Goal: Transaction & Acquisition: Purchase product/service

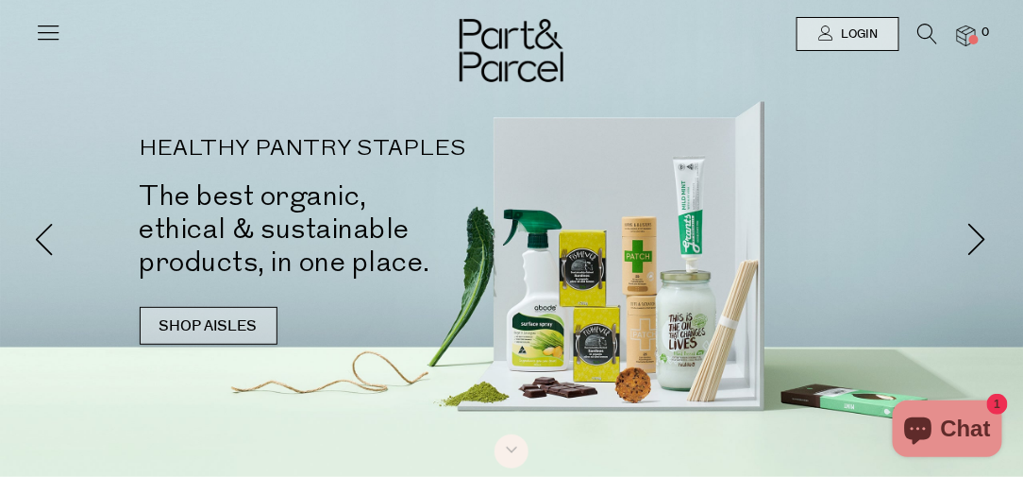
click at [228, 316] on link "SHOP AISLES" at bounding box center [209, 326] width 138 height 38
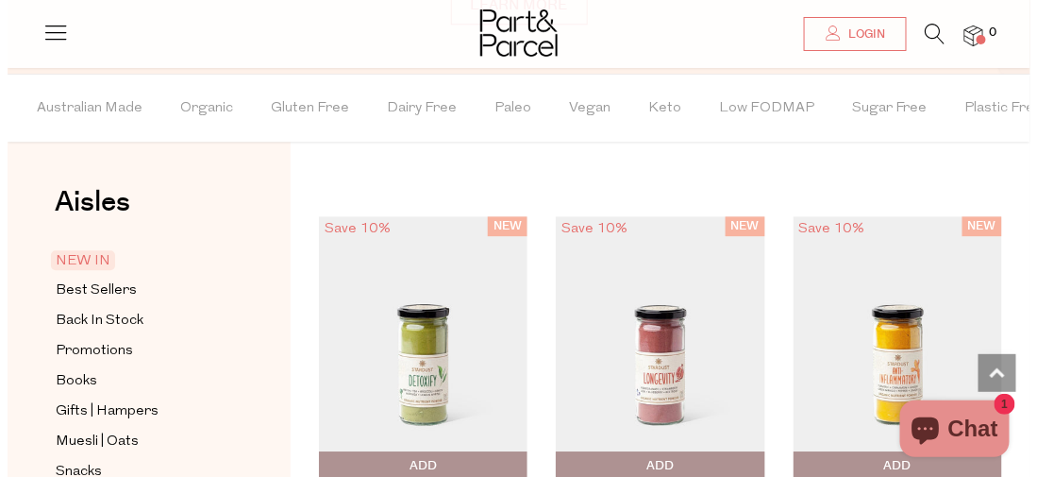
scroll to position [1256, 0]
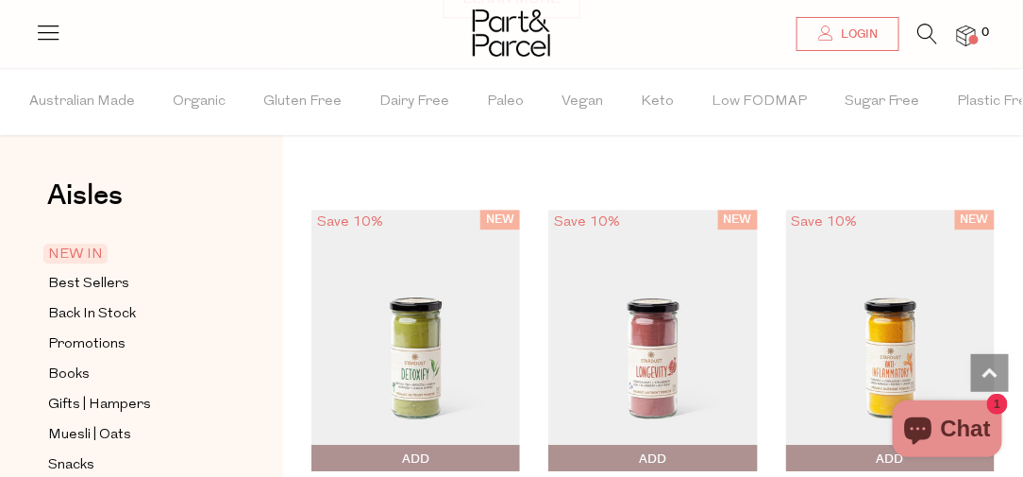
click at [919, 31] on icon at bounding box center [928, 34] width 20 height 21
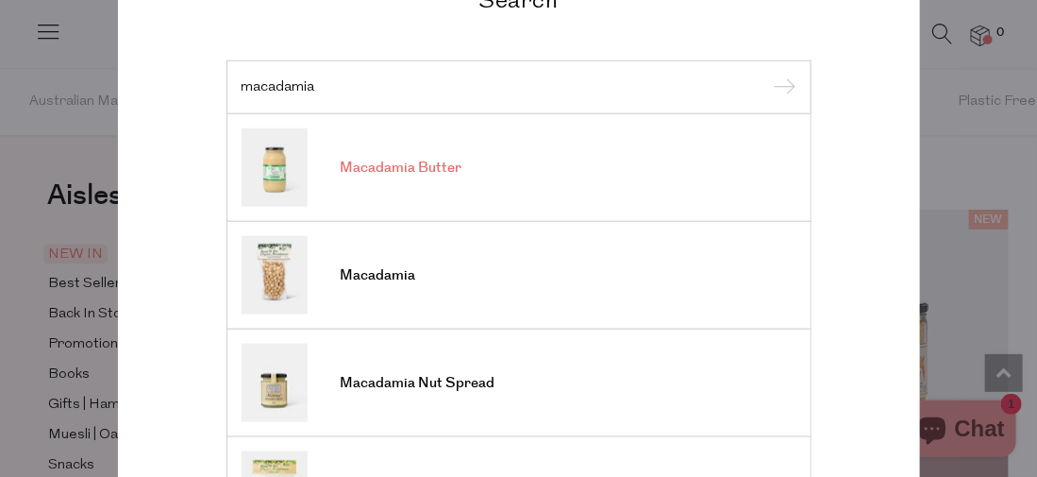
type input "macadamia"
click at [414, 163] on span "Macadamia Butter" at bounding box center [402, 168] width 122 height 19
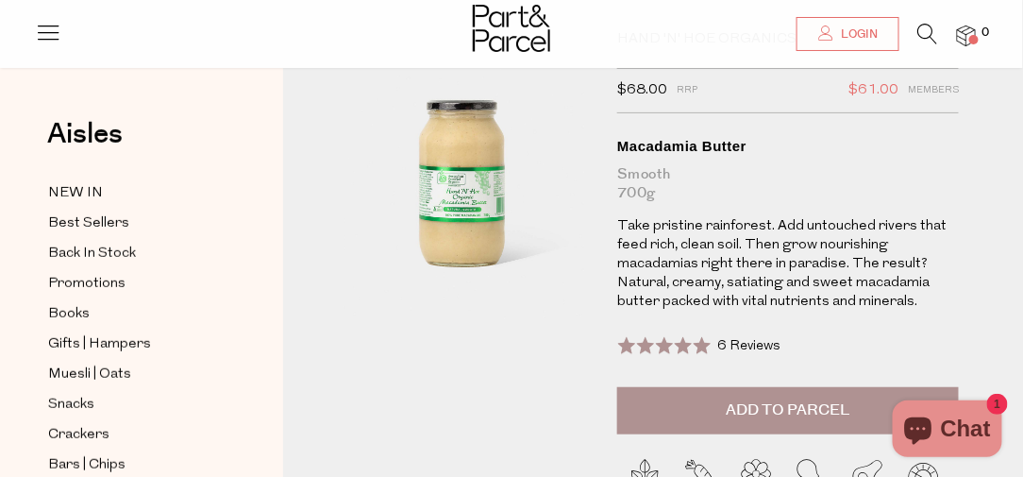
scroll to position [283, 0]
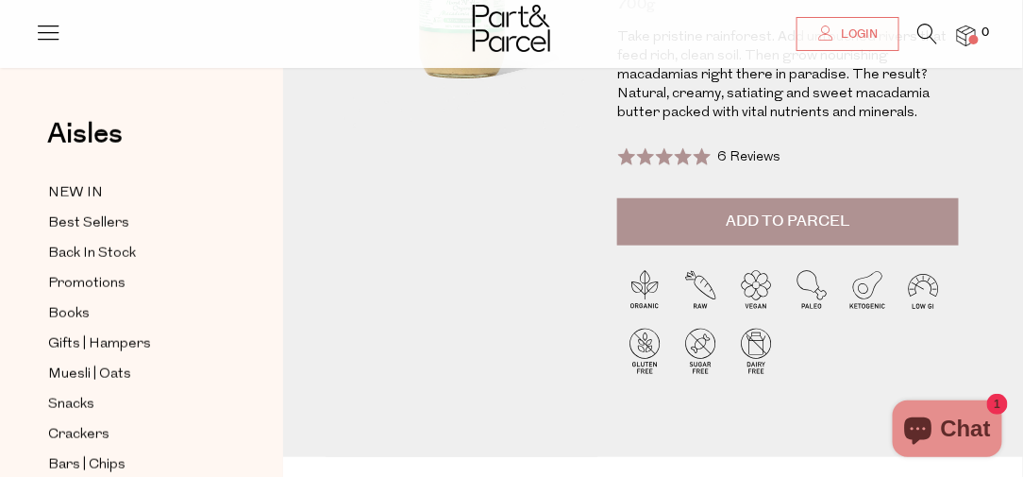
click at [779, 223] on span "Add to Parcel" at bounding box center [789, 221] width 124 height 22
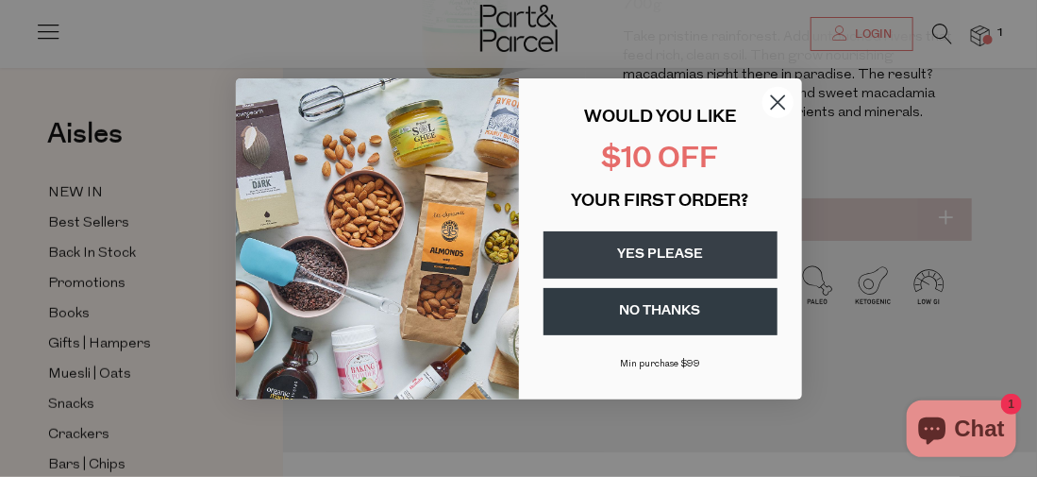
click at [777, 103] on icon "Close dialog" at bounding box center [777, 101] width 13 height 13
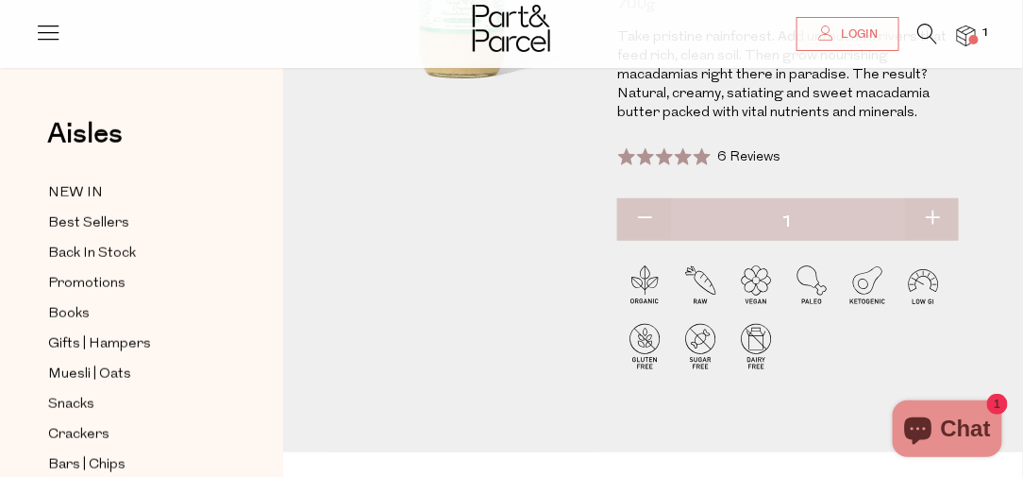
click at [933, 210] on button "button" at bounding box center [932, 219] width 54 height 42
type input "2"
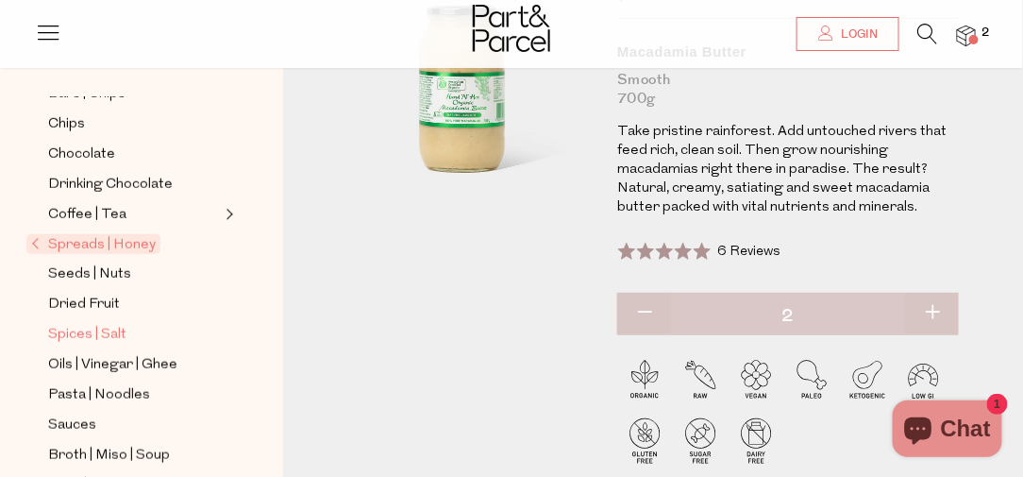
scroll to position [345, 0]
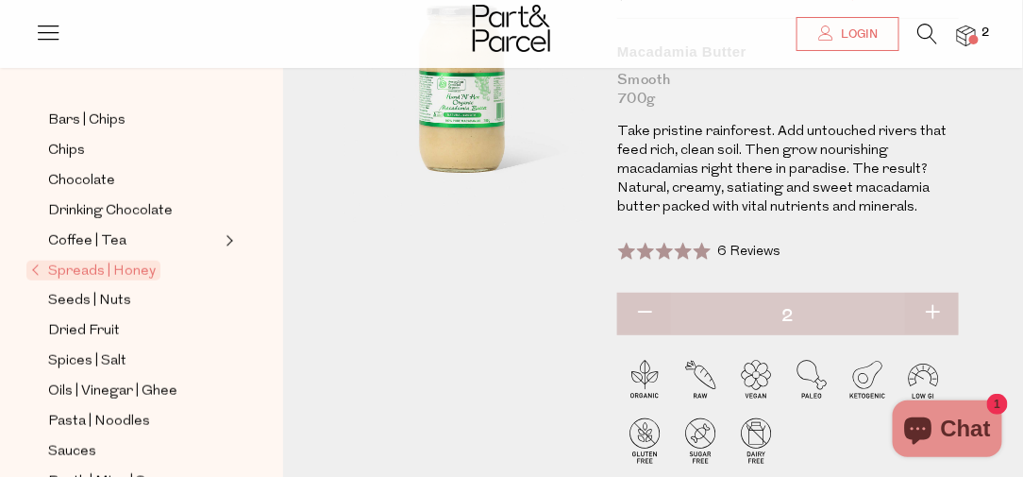
click at [75, 261] on span "Spreads | Honey" at bounding box center [93, 271] width 134 height 20
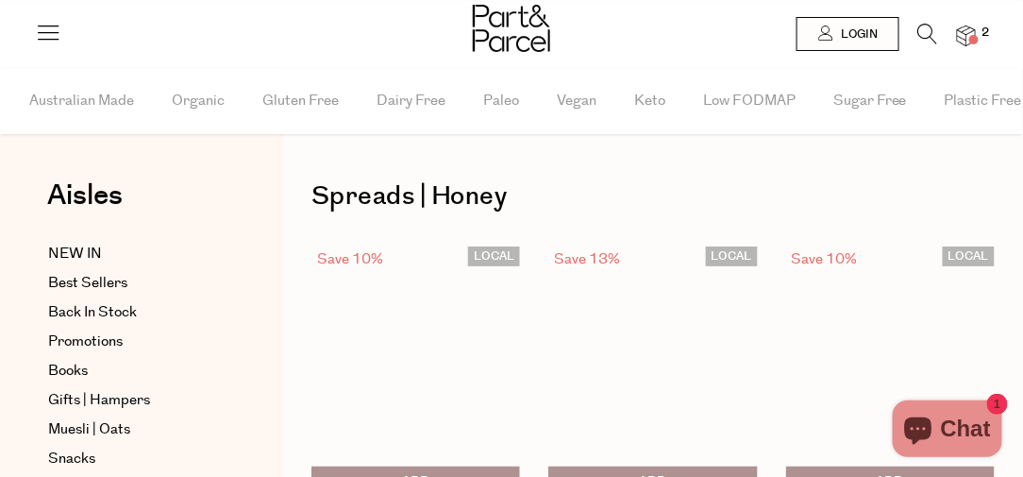
type input "2"
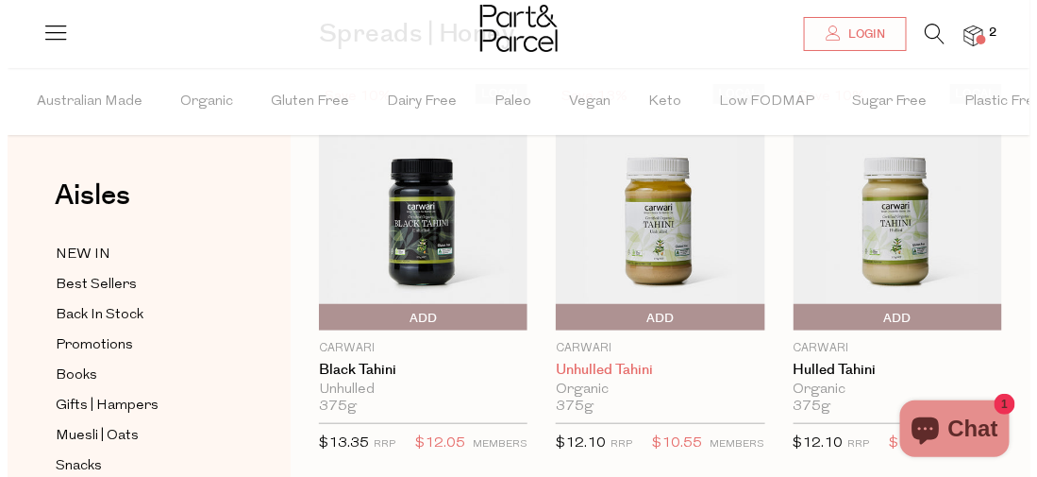
scroll to position [189, 0]
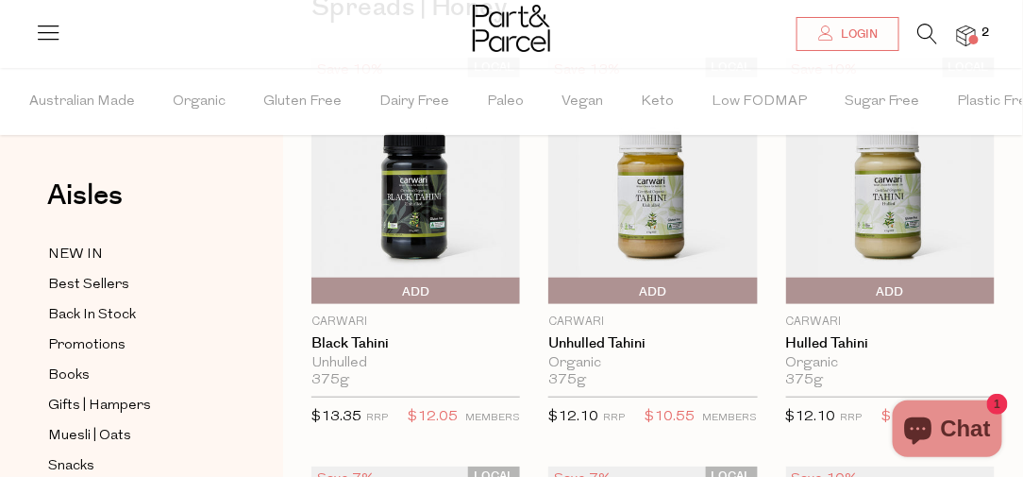
click at [968, 31] on img at bounding box center [966, 36] width 19 height 22
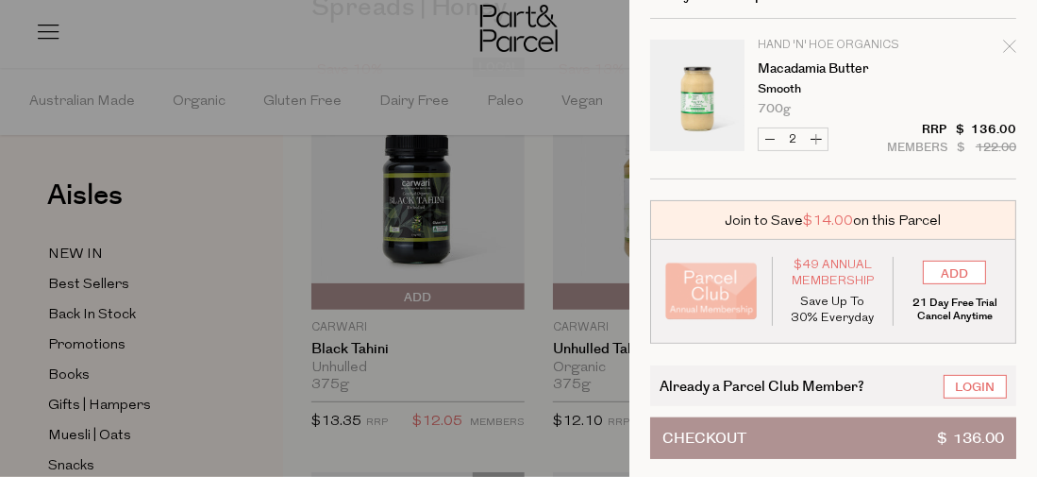
scroll to position [44, 0]
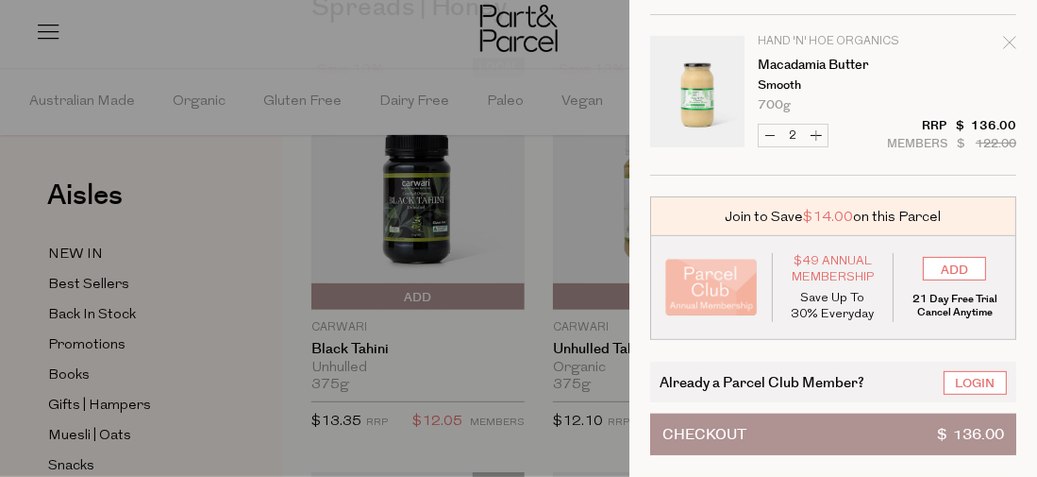
click at [899, 416] on button "Checkout $ 136.00" at bounding box center [833, 434] width 366 height 42
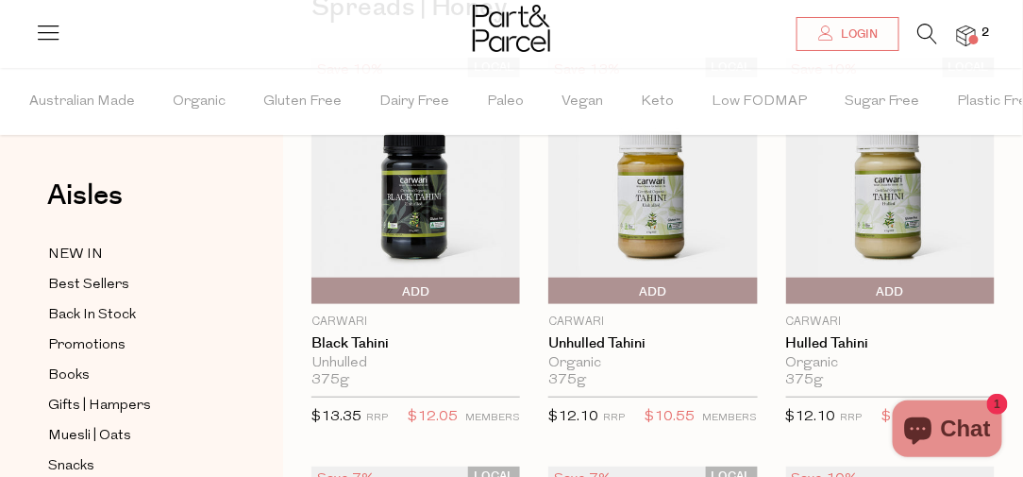
click at [971, 30] on img at bounding box center [966, 36] width 19 height 22
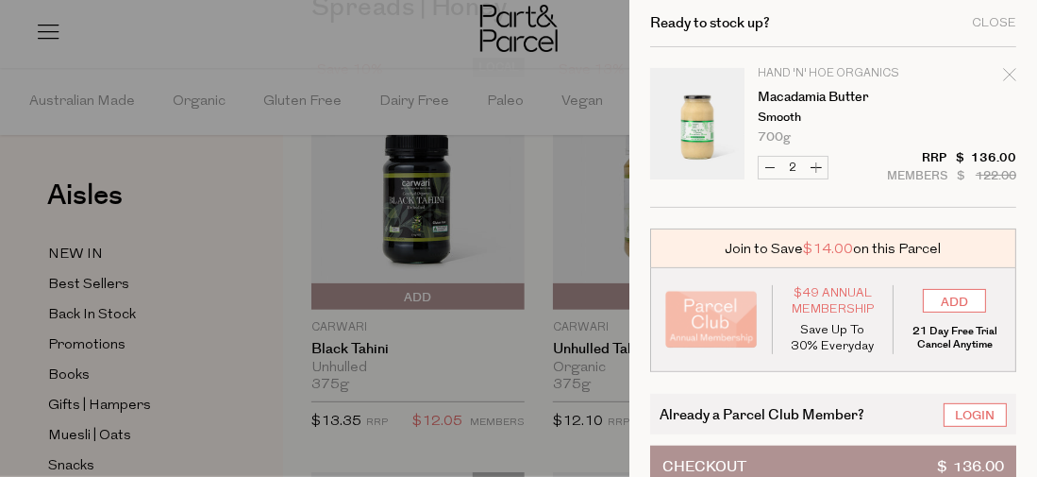
scroll to position [44, 0]
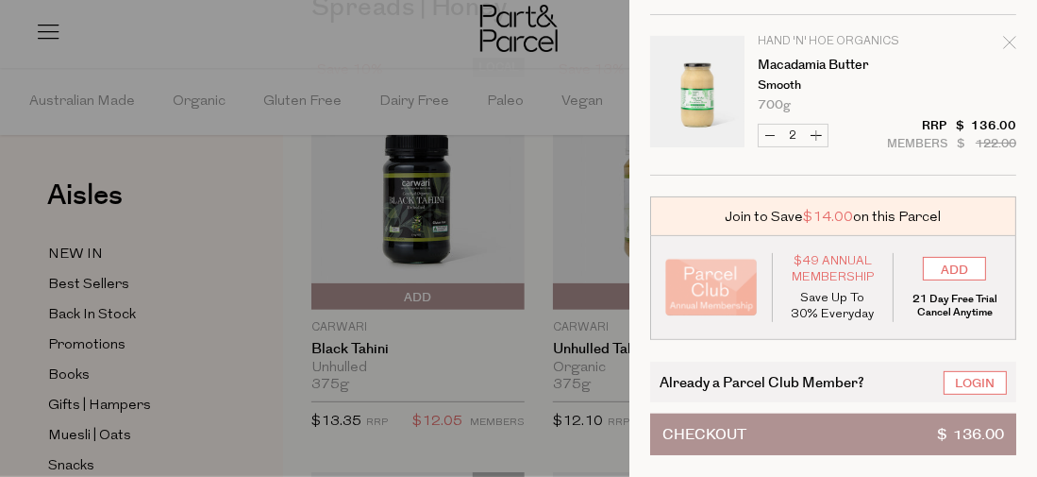
click at [828, 414] on button "Checkout $ 136.00" at bounding box center [833, 434] width 366 height 42
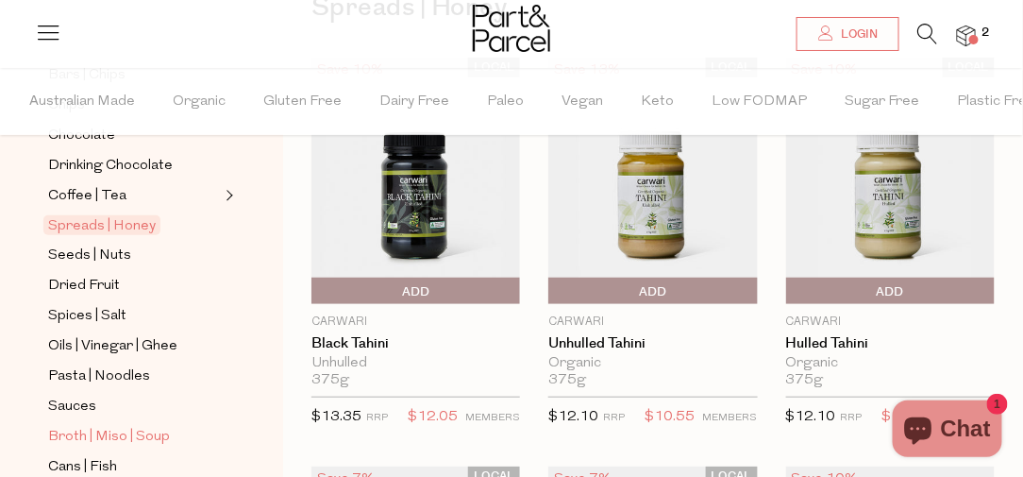
scroll to position [472, 0]
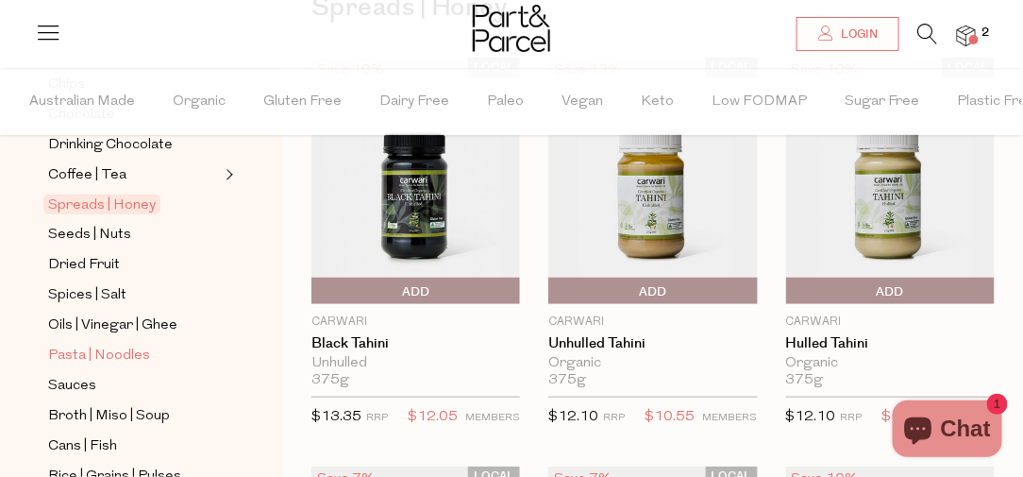
click at [91, 345] on span "Pasta | Noodles" at bounding box center [99, 356] width 102 height 23
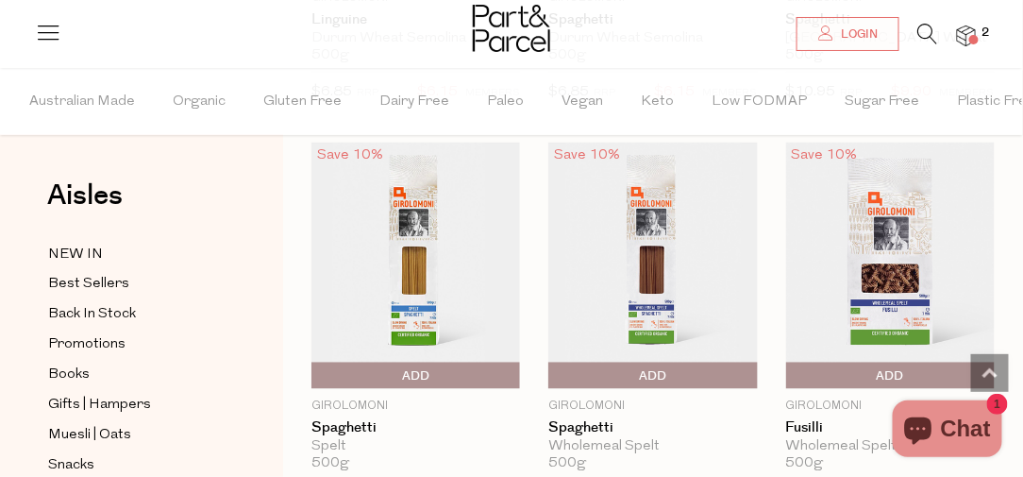
scroll to position [4247, 0]
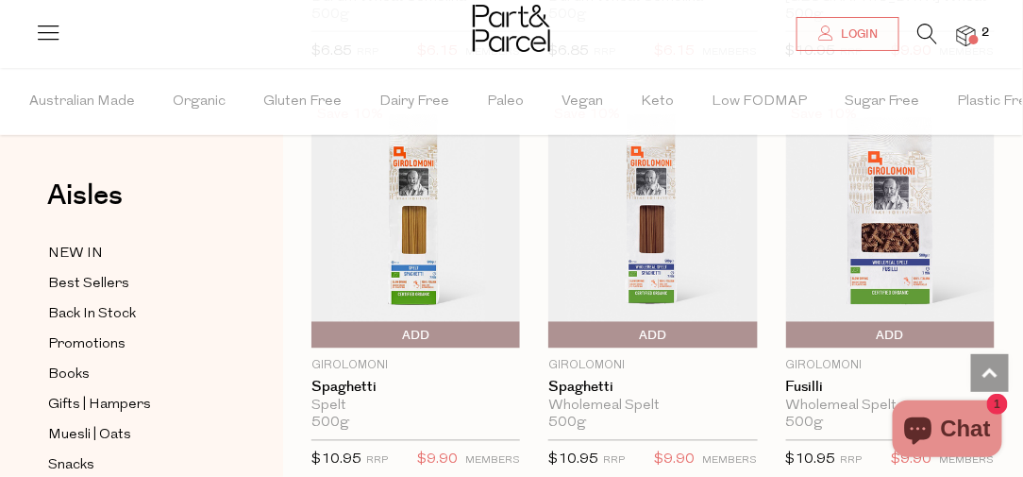
click at [791, 322] on span "Add To Parcel" at bounding box center [791, 336] width 0 height 28
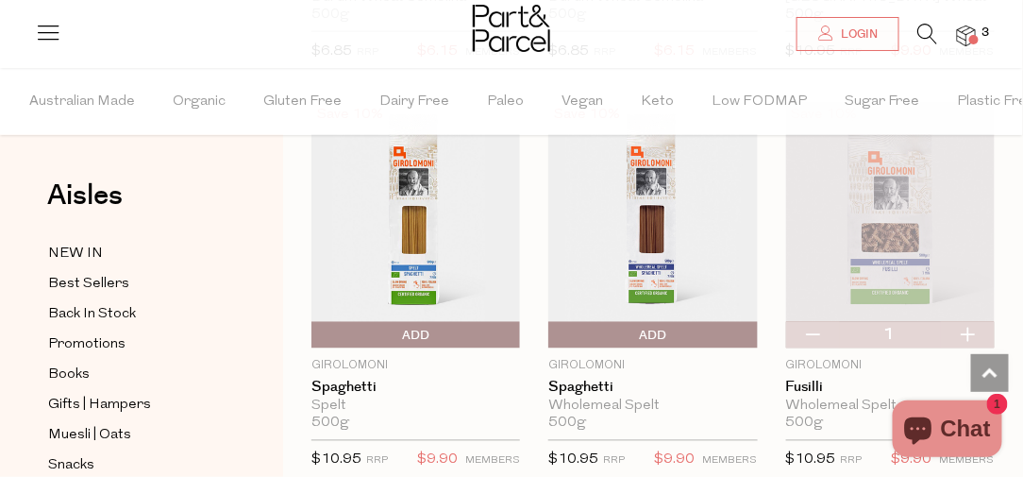
click at [971, 322] on button "button" at bounding box center [968, 335] width 54 height 26
type input "2"
click at [971, 322] on button "button" at bounding box center [968, 335] width 54 height 26
type input "3"
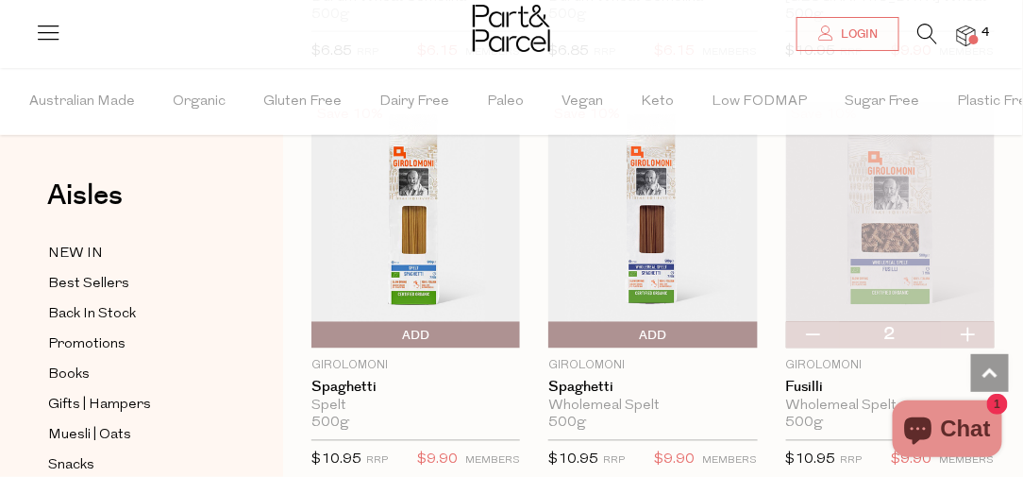
type input "3"
click at [971, 322] on button "button" at bounding box center [968, 335] width 54 height 26
type input "4"
click at [971, 322] on button "button" at bounding box center [968, 335] width 54 height 26
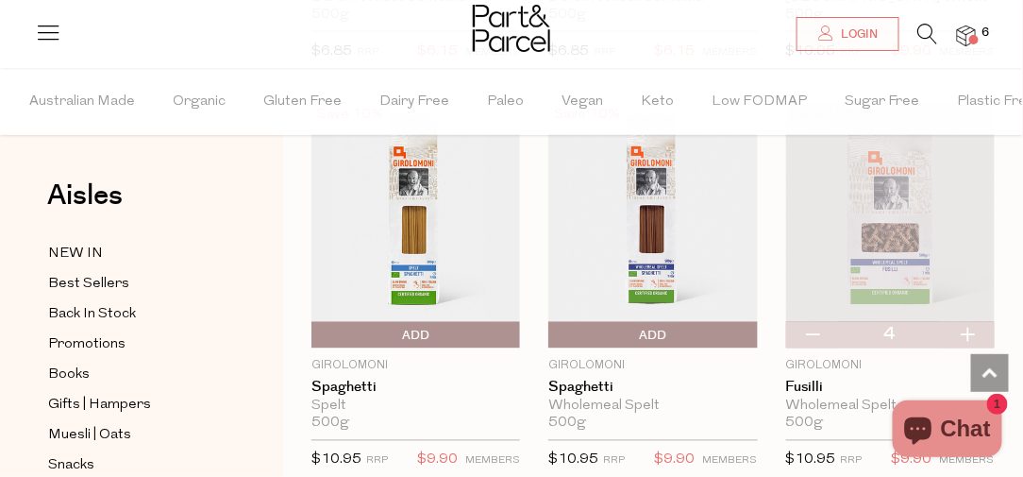
type input "5"
click at [553, 322] on span "Add To Parcel" at bounding box center [553, 336] width 0 height 28
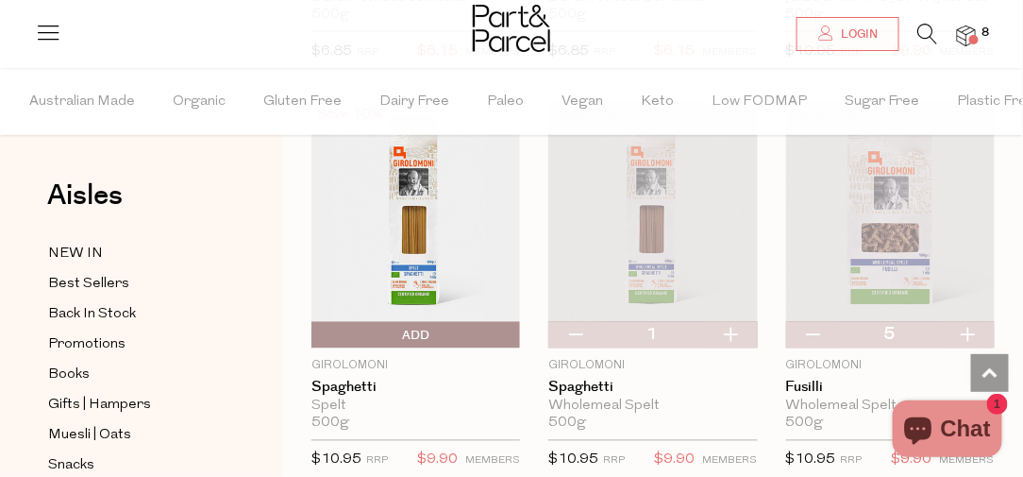
click at [729, 324] on button "button" at bounding box center [731, 335] width 54 height 26
type input "2"
click at [726, 322] on button "button" at bounding box center [731, 335] width 54 height 26
type input "3"
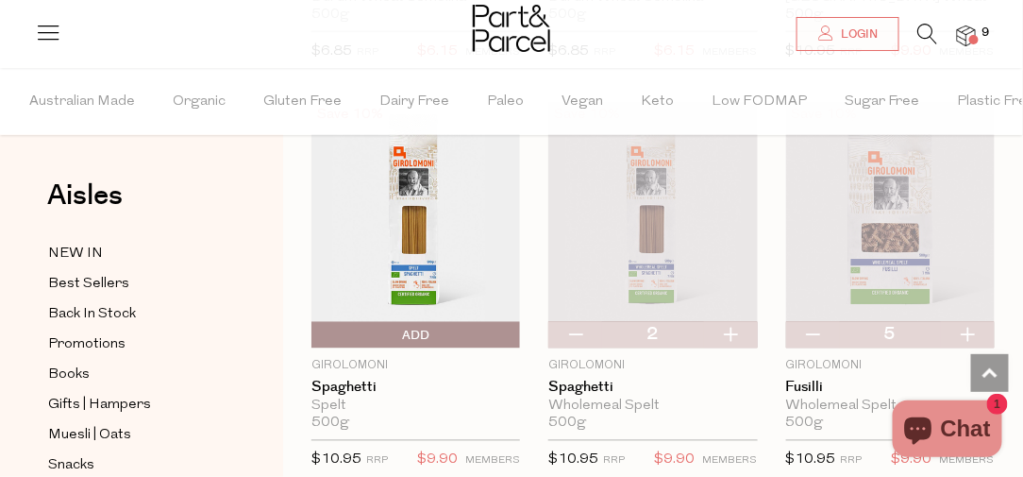
type input "3"
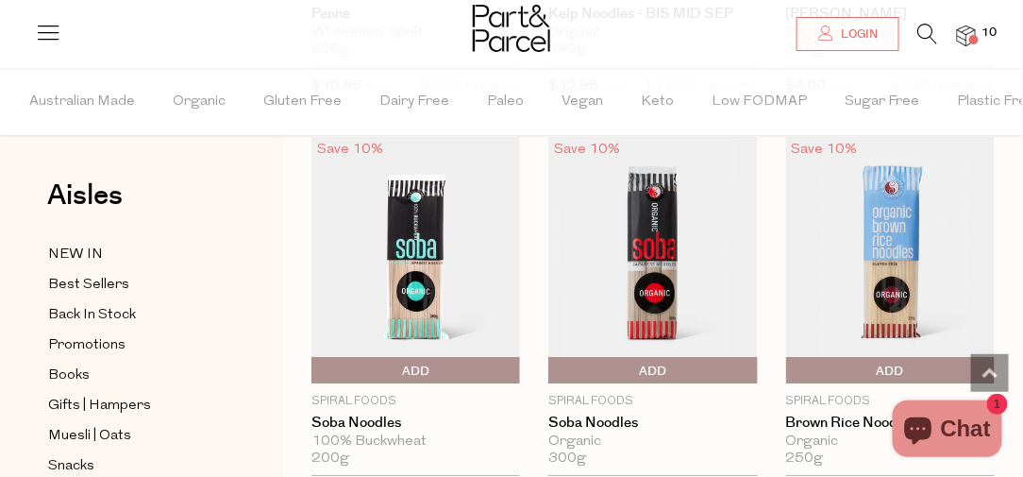
scroll to position [5003, 0]
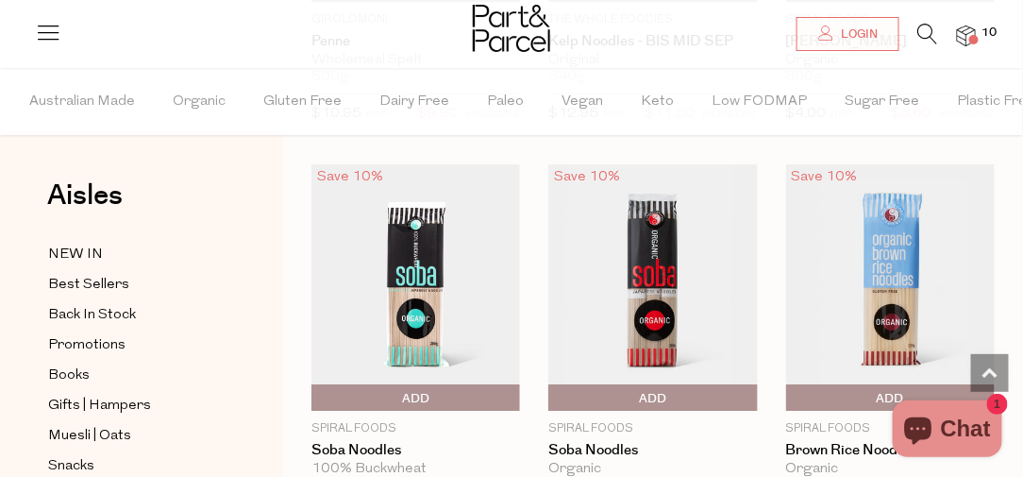
click at [428, 274] on img at bounding box center [415, 287] width 209 height 246
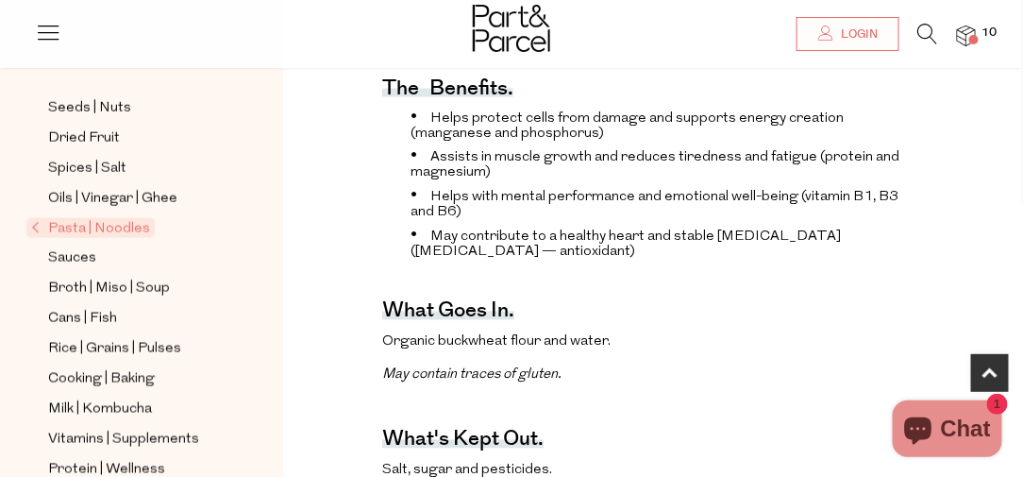
scroll to position [533, 0]
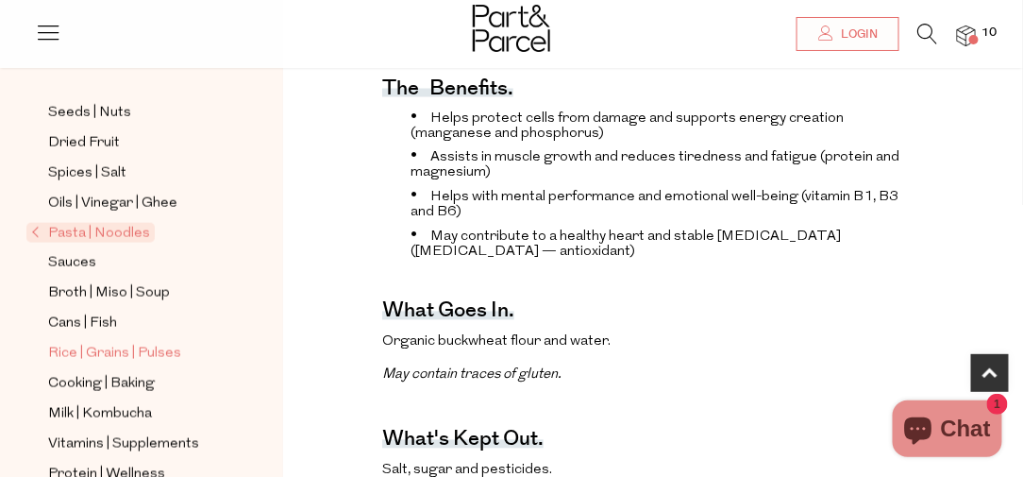
click at [111, 343] on span "Rice | Grains | Pulses" at bounding box center [114, 354] width 133 height 23
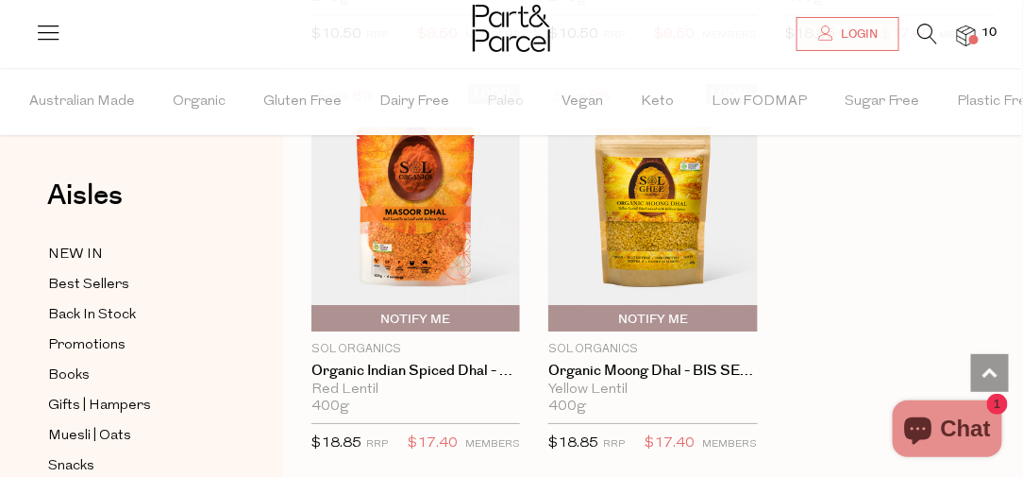
scroll to position [5578, 0]
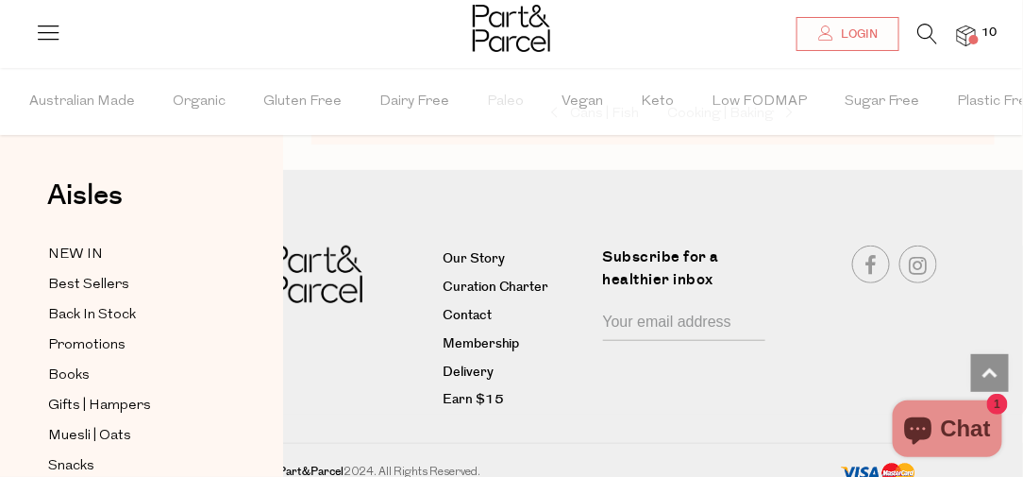
click at [963, 36] on img at bounding box center [966, 36] width 19 height 22
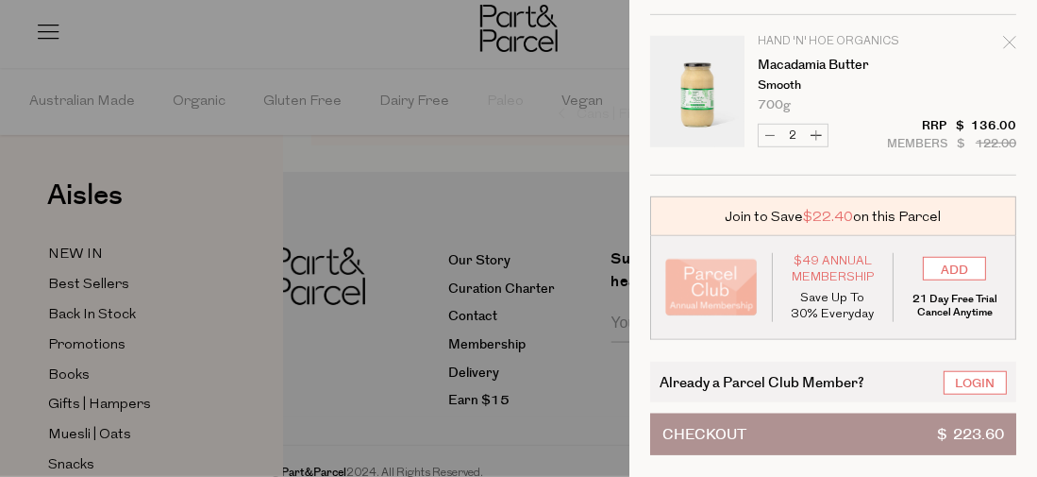
scroll to position [364, 0]
drag, startPoint x: 886, startPoint y: 412, endPoint x: 897, endPoint y: 412, distance: 10.4
click at [895, 413] on button "Checkout $ 223.60" at bounding box center [833, 434] width 366 height 42
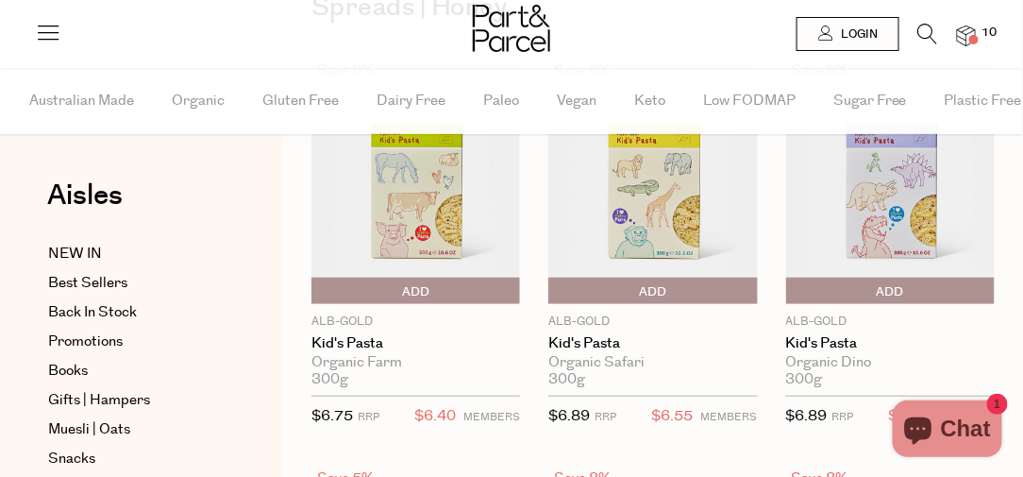
type input "3"
type input "5"
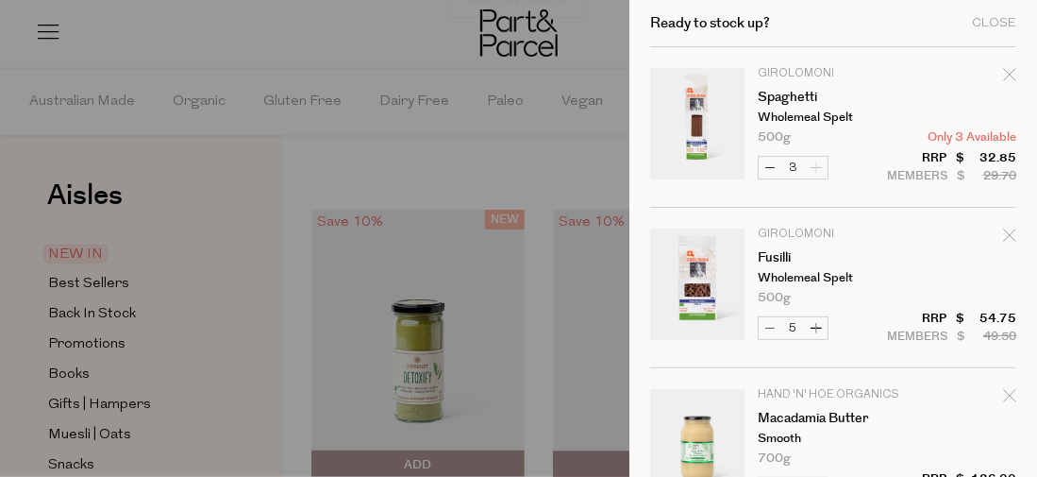
click at [776, 163] on button "Decrease Spaghetti" at bounding box center [770, 168] width 23 height 22
type input "2"
click at [776, 163] on form "Image Product Total Qty Girolomoni Spaghetti Wholemeal Spelt 500g Only 3 Availa…" at bounding box center [833, 287] width 366 height 481
click at [765, 328] on button "Decrease Fusilli" at bounding box center [770, 328] width 23 height 22
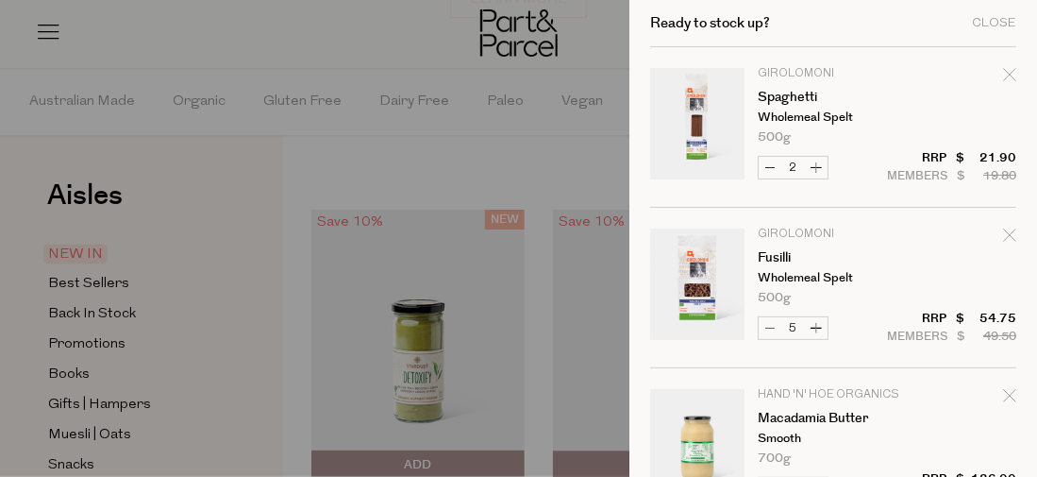
type input "4"
click at [765, 328] on form "Image Product Total Qty Girolomoni Spaghetti Wholemeal Spelt 500g Only 3 Availa…" at bounding box center [833, 287] width 366 height 481
drag, startPoint x: 995, startPoint y: 77, endPoint x: 985, endPoint y: 158, distance: 80.8
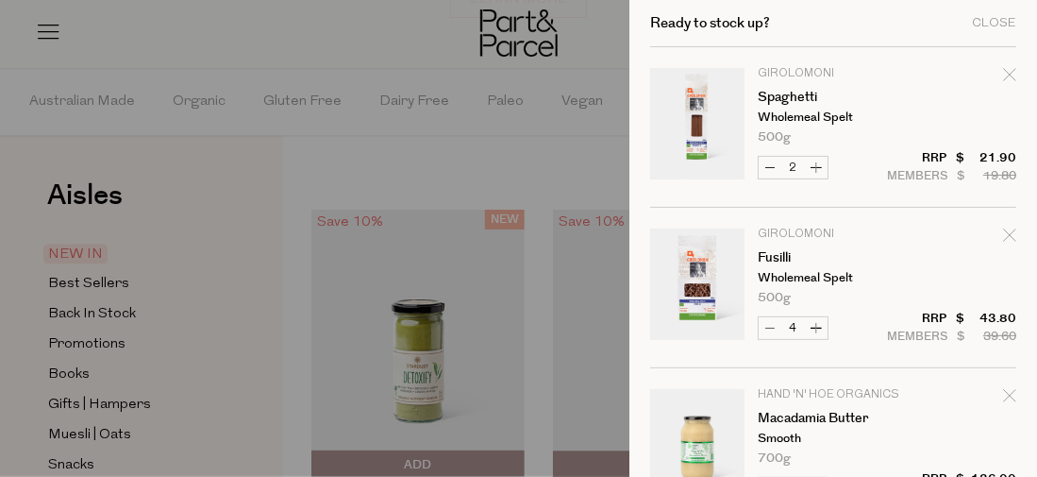
click at [1003, 84] on div "Remove Spaghetti" at bounding box center [1009, 77] width 13 height 25
type input "Add Membership"
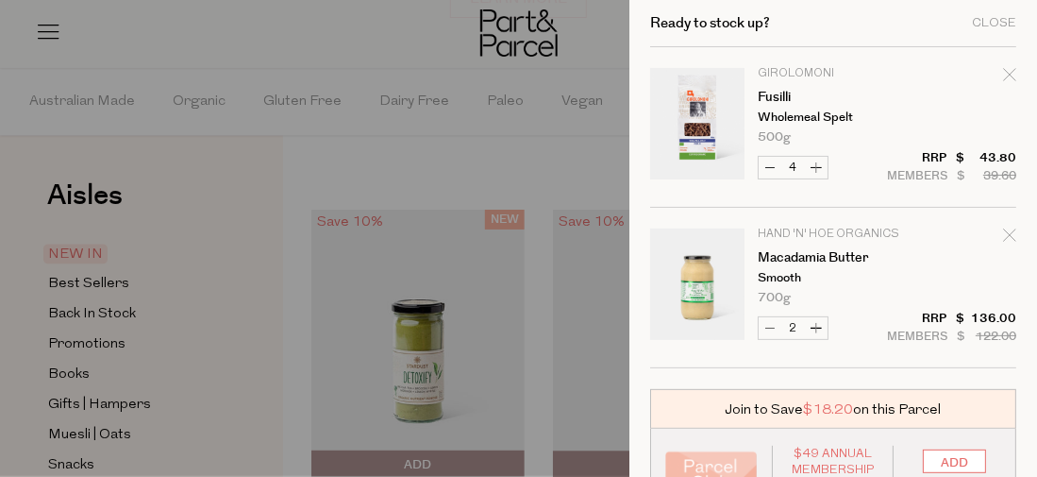
click at [1003, 234] on icon "Remove Macadamia Butter" at bounding box center [1009, 234] width 13 height 13
type input "Add Membership"
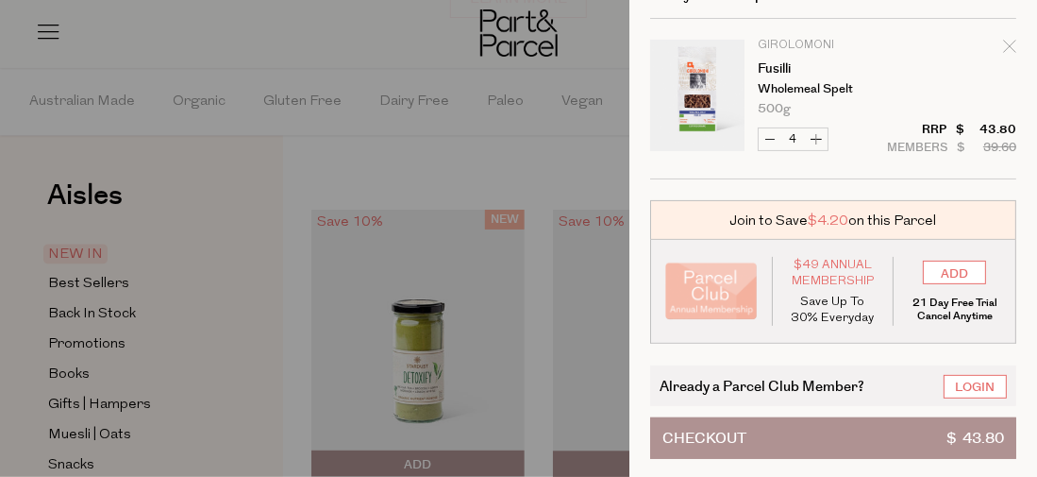
scroll to position [44, 0]
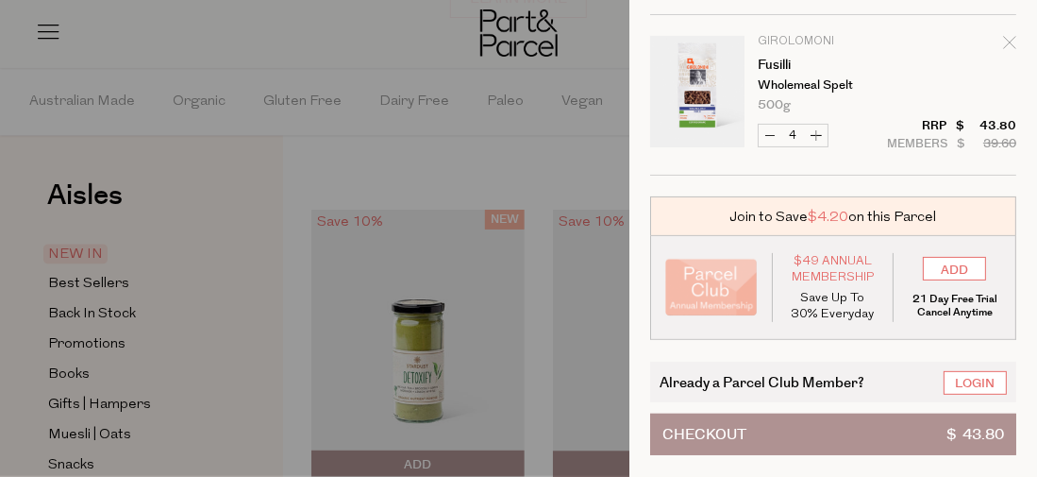
click at [1003, 36] on icon "Remove Fusilli" at bounding box center [1009, 42] width 12 height 12
type input "Add Membership"
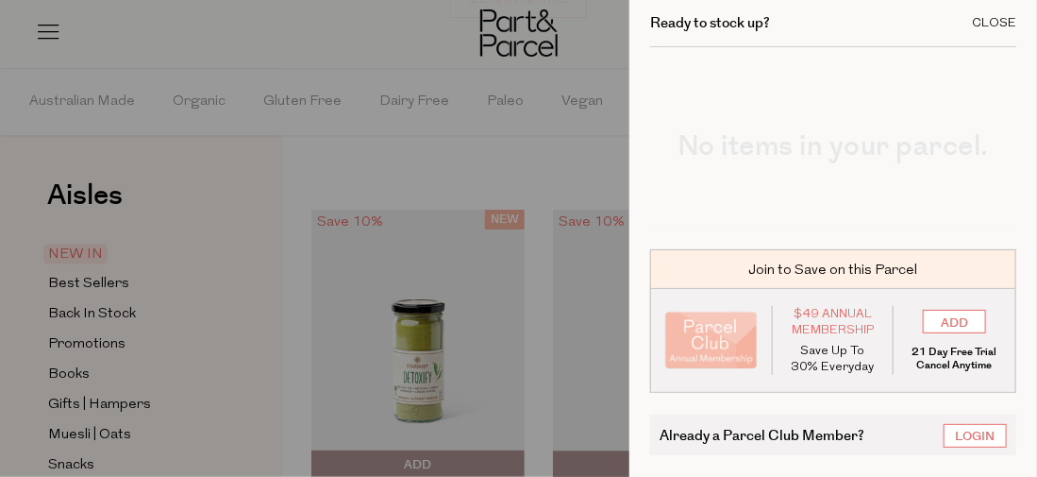
scroll to position [0, 0]
